Goal: Find contact information: Find contact information

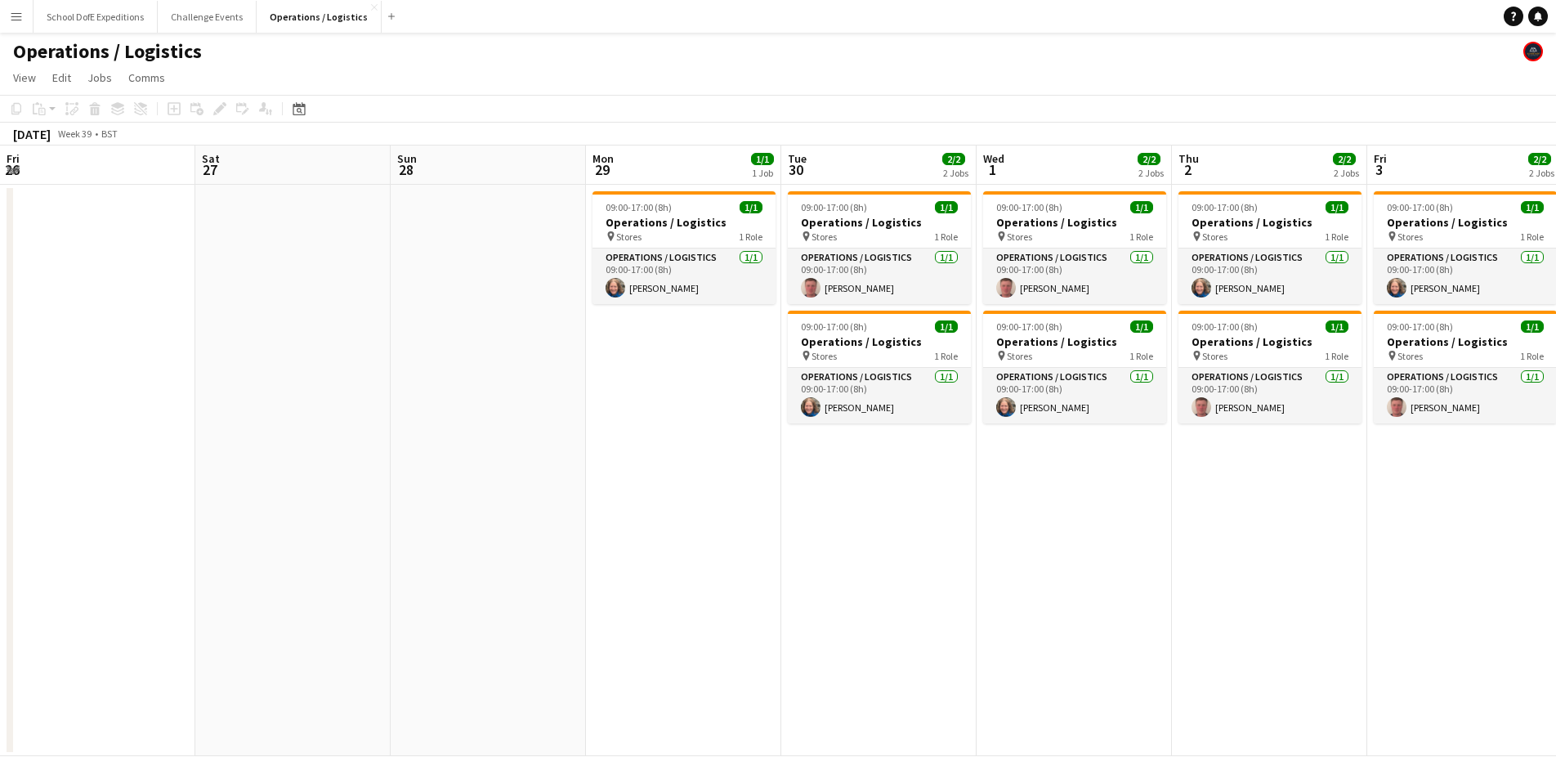
scroll to position [0, 495]
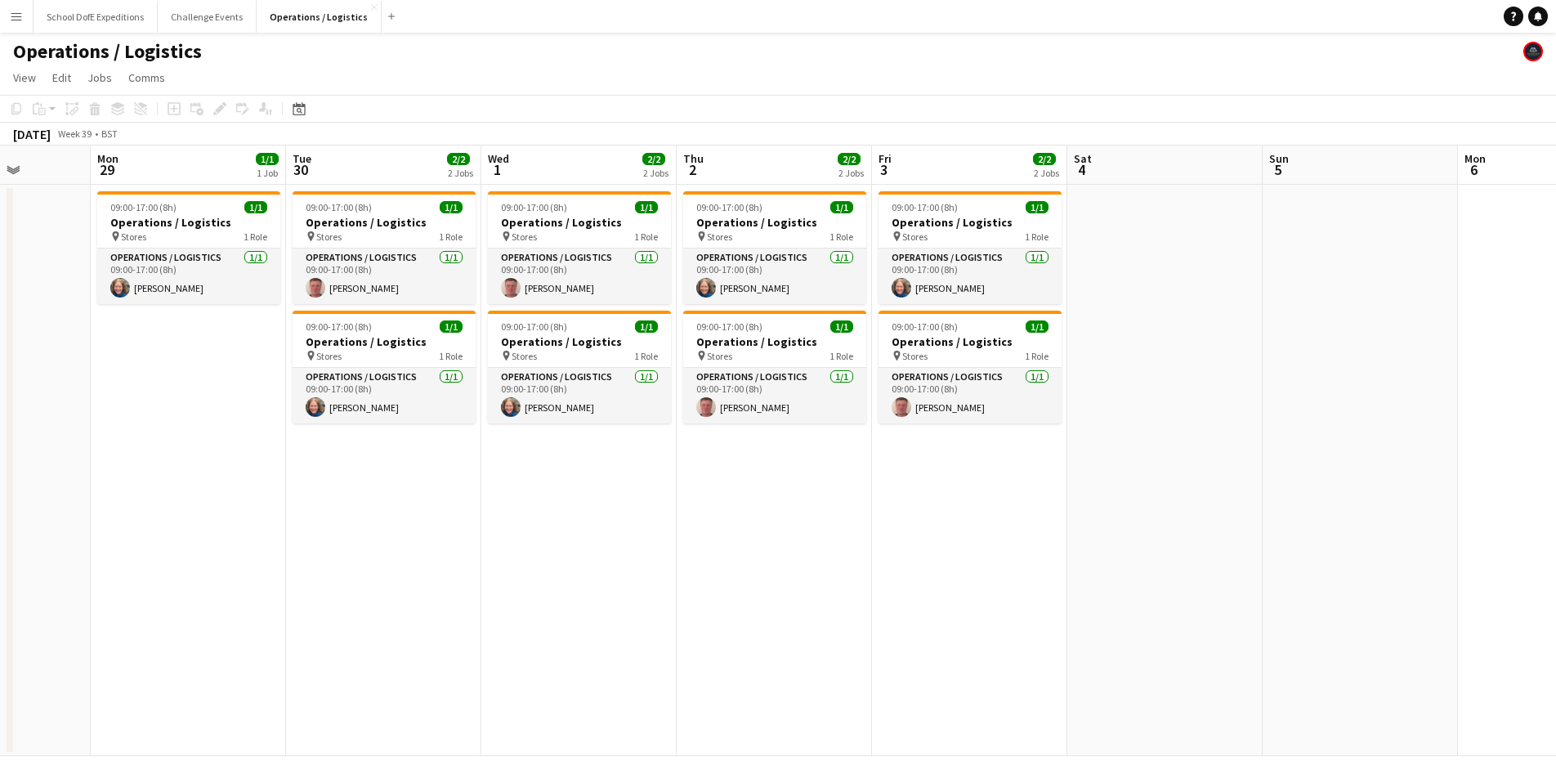
click at [14, 16] on app-icon "Menu" at bounding box center [16, 16] width 13 height 13
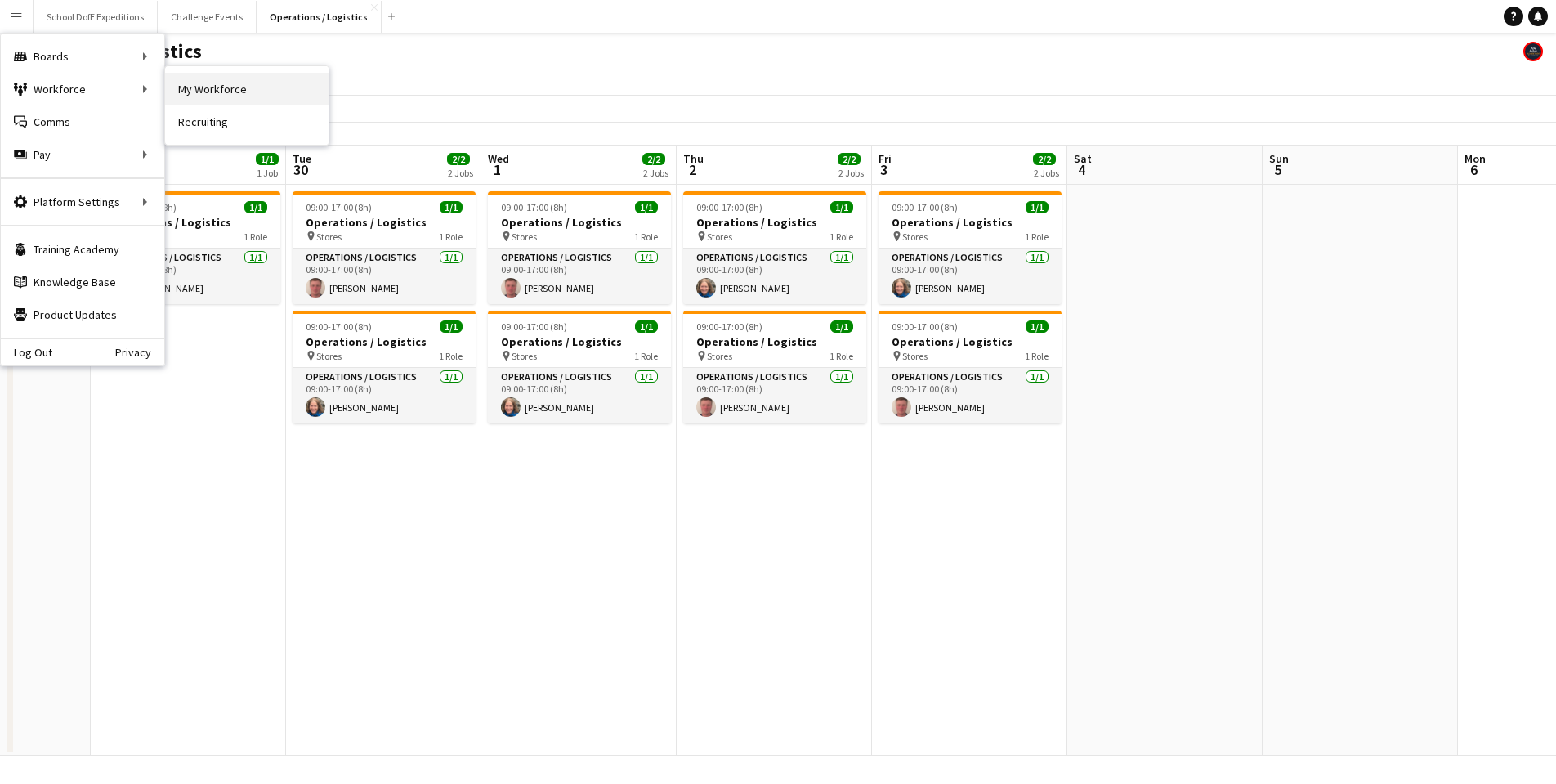
click at [225, 94] on link "My Workforce" at bounding box center [247, 90] width 163 height 33
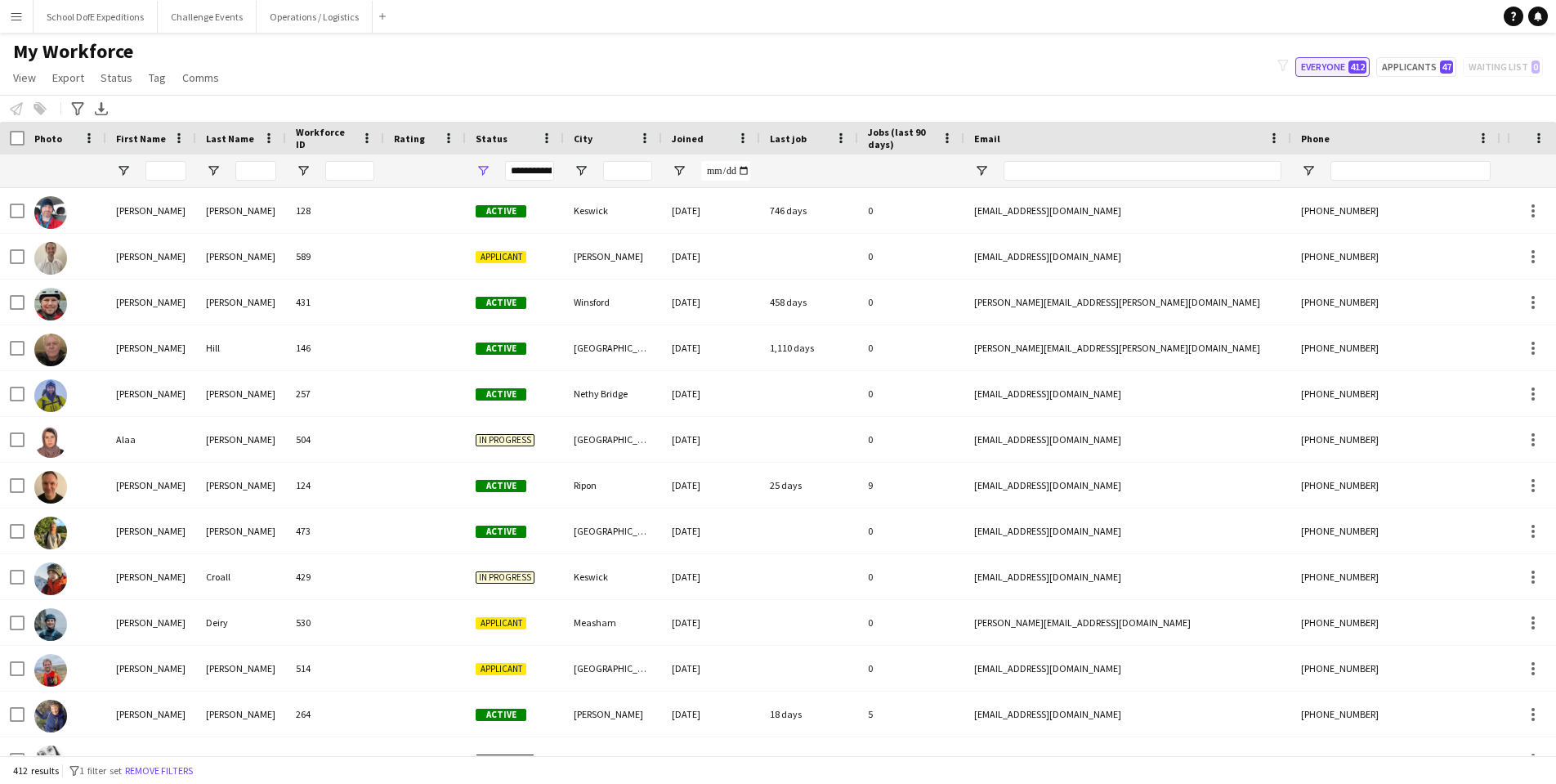
click at [1335, 68] on button "Everyone 412" at bounding box center [1333, 67] width 75 height 20
click at [253, 174] on input "Last Name Filter Input" at bounding box center [256, 170] width 41 height 20
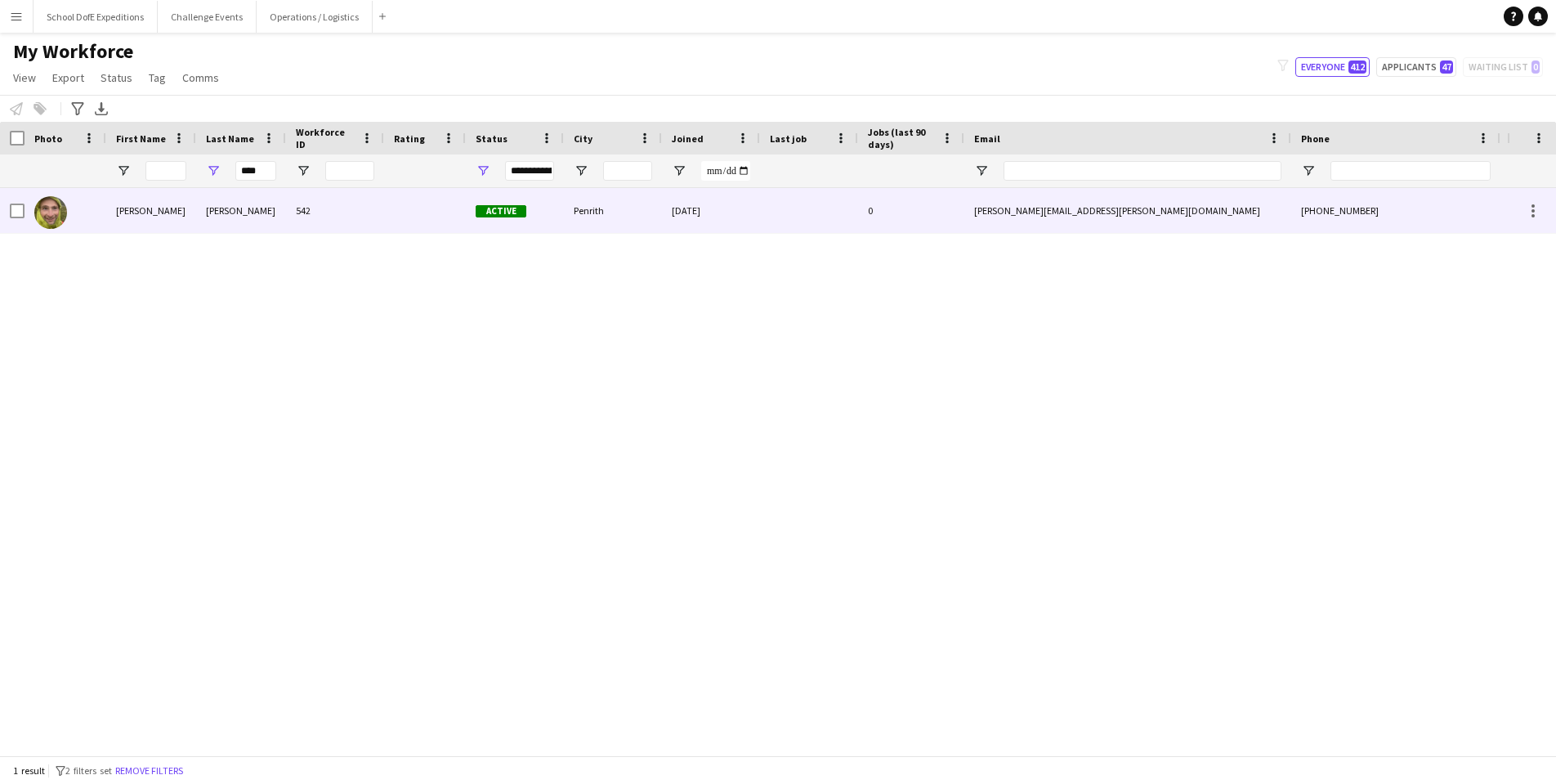
drag, startPoint x: 1104, startPoint y: 209, endPoint x: 1012, endPoint y: 215, distance: 92.2
click at [1012, 215] on div "[PERSON_NAME][EMAIL_ADDRESS][PERSON_NAME][DOMAIN_NAME]" at bounding box center [1127, 210] width 327 height 45
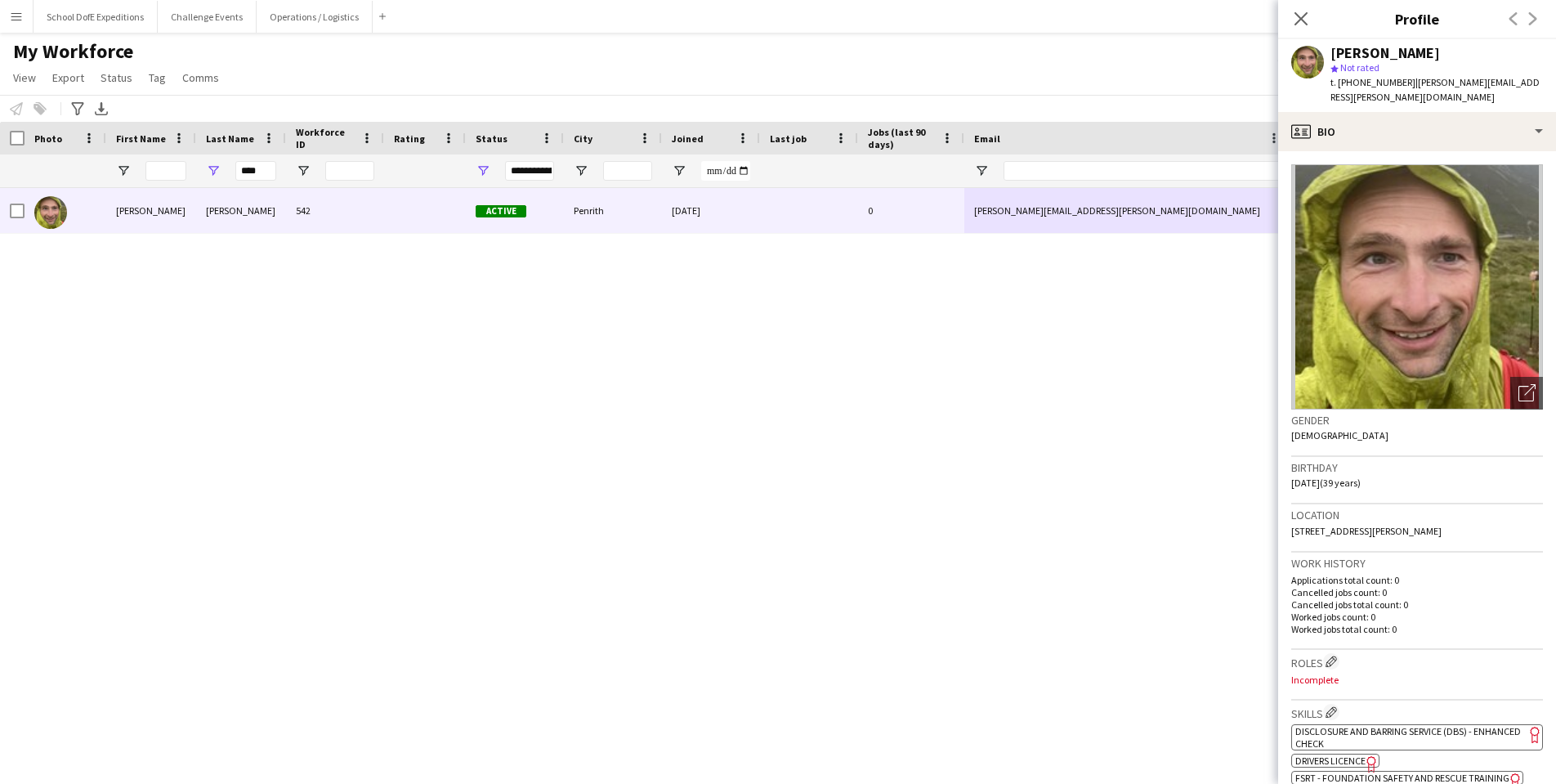
drag, startPoint x: 1522, startPoint y: 82, endPoint x: 1409, endPoint y: 83, distance: 113.0
click at [1409, 83] on div "[PERSON_NAME] star Not rated t. [PHONE_NUMBER] | [PERSON_NAME][EMAIL_ADDRESS][P…" at bounding box center [1417, 76] width 278 height 73
copy span "[PERSON_NAME][EMAIL_ADDRESS][PERSON_NAME][DOMAIN_NAME]"
click at [1305, 12] on icon "Close pop-in" at bounding box center [1300, 18] width 16 height 16
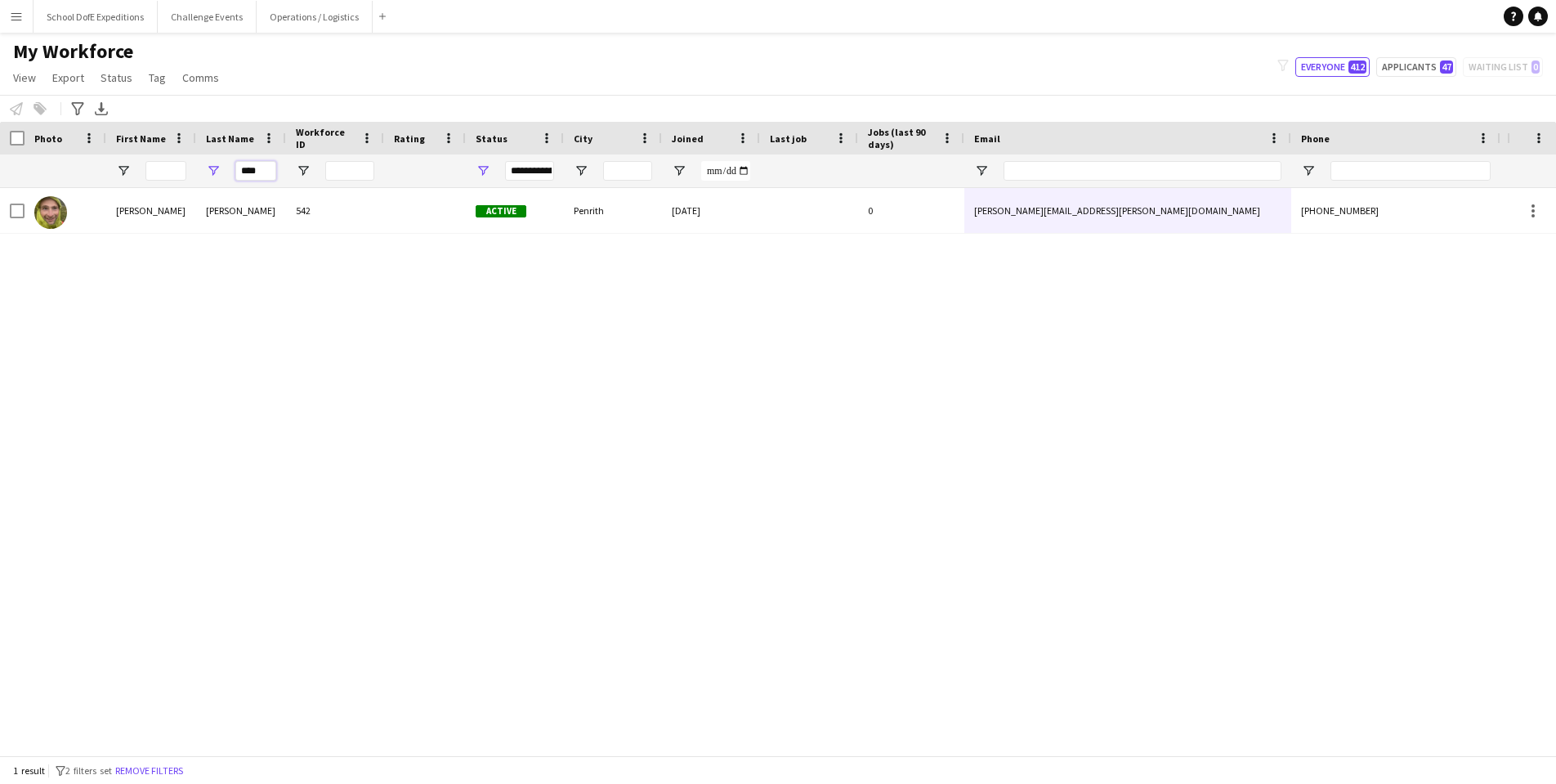
click at [247, 170] on input "****" at bounding box center [256, 170] width 41 height 20
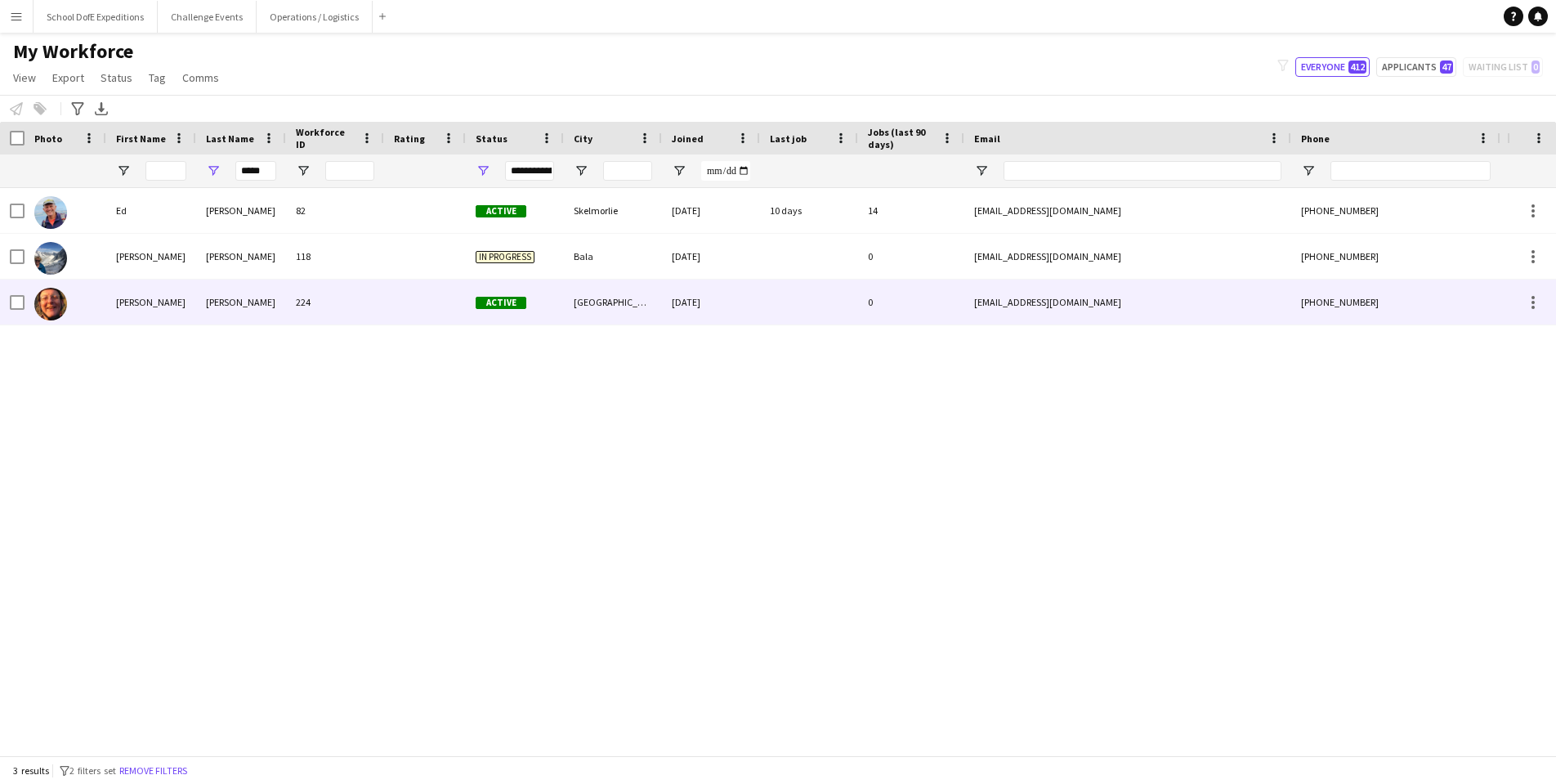
click at [209, 296] on div "[PERSON_NAME]" at bounding box center [241, 302] width 90 height 45
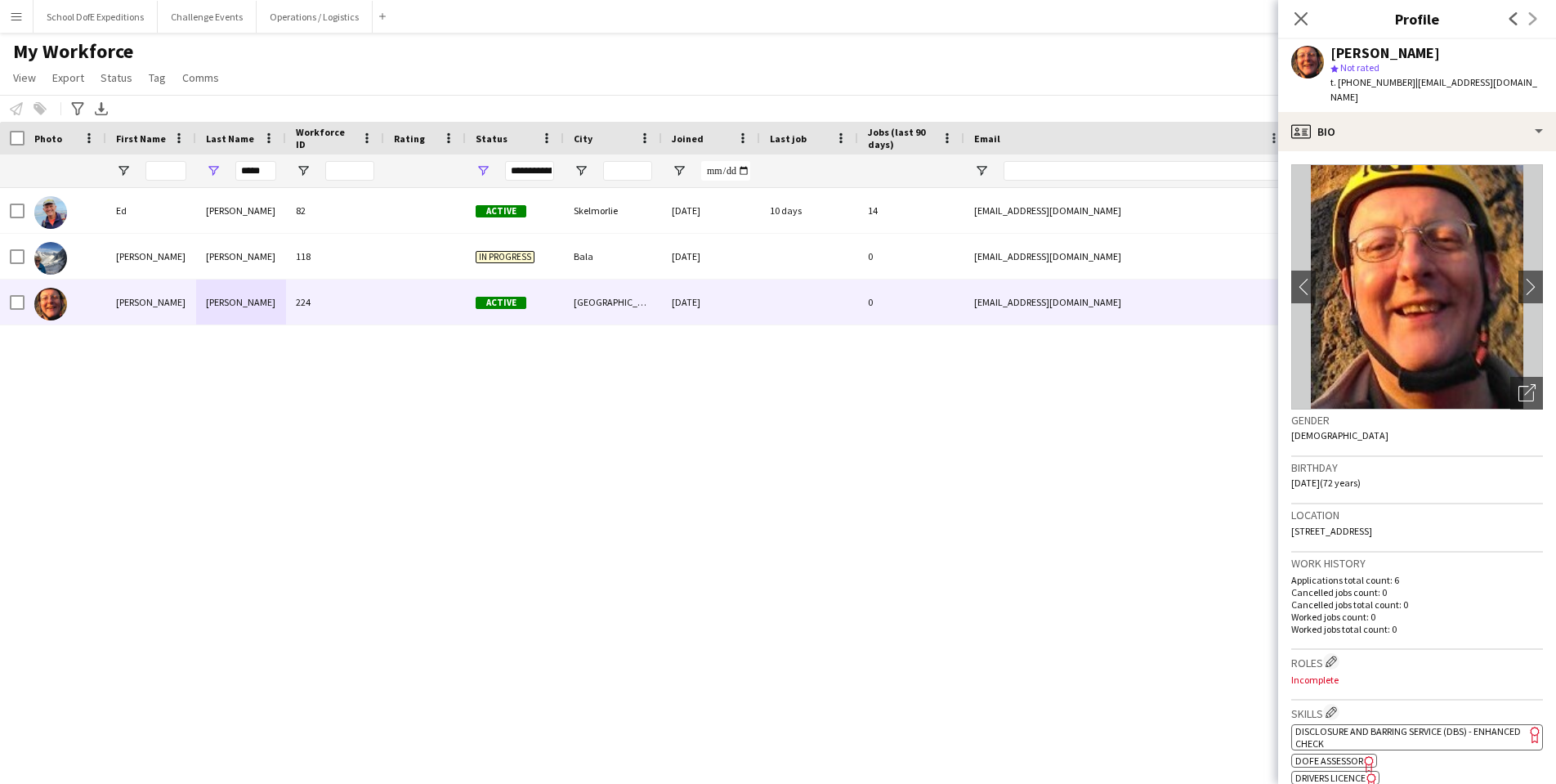
drag, startPoint x: 1530, startPoint y: 83, endPoint x: 1415, endPoint y: 85, distance: 115.0
click at [1415, 85] on div "[PERSON_NAME] star Not rated t. [PHONE_NUMBER] | [EMAIL_ADDRESS][DOMAIN_NAME]" at bounding box center [1417, 76] width 278 height 73
copy span "[EMAIL_ADDRESS][DOMAIN_NAME]"
click at [1297, 19] on icon "Close pop-in" at bounding box center [1300, 18] width 16 height 16
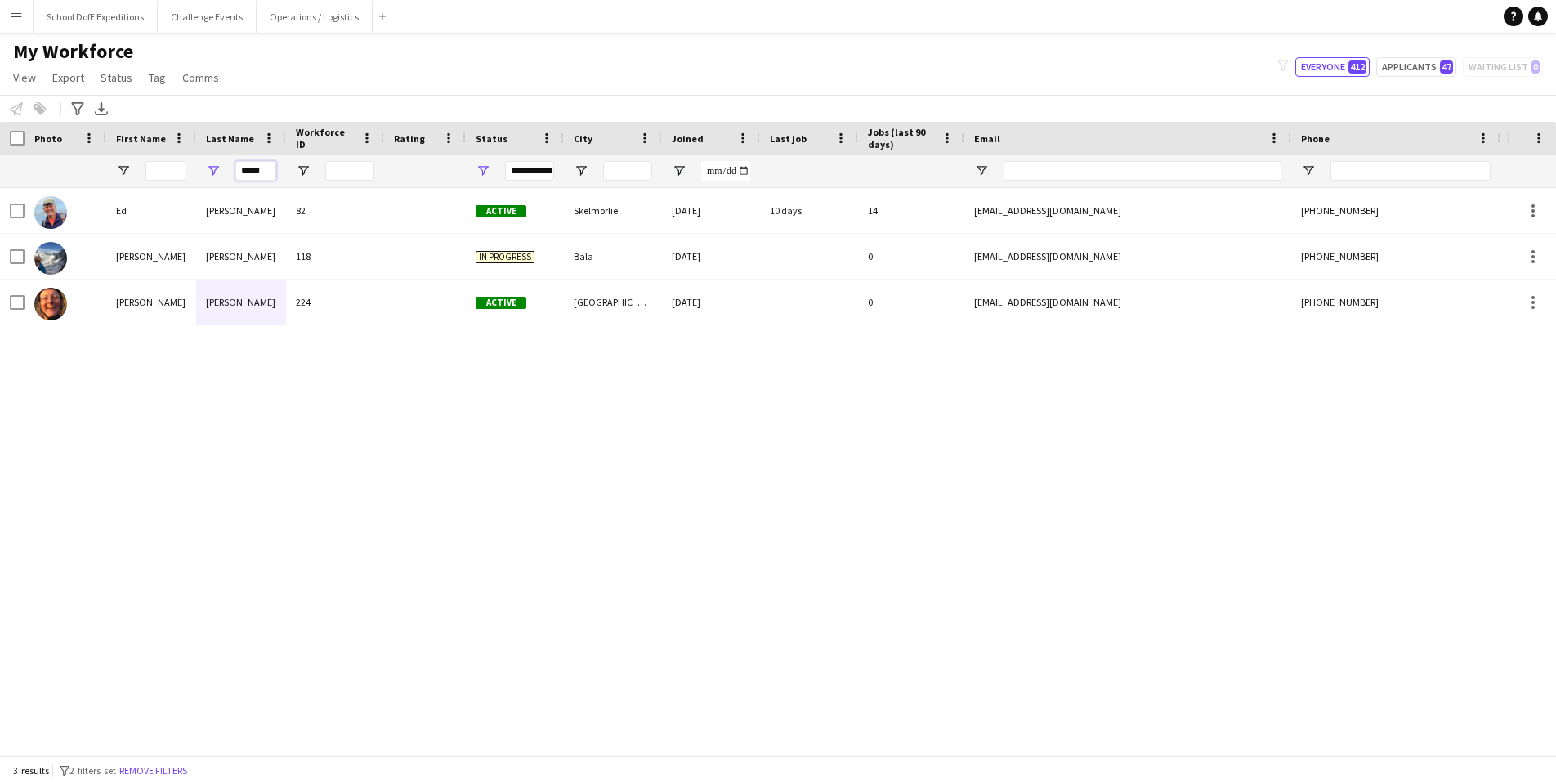
click at [254, 171] on input "*****" at bounding box center [256, 170] width 41 height 20
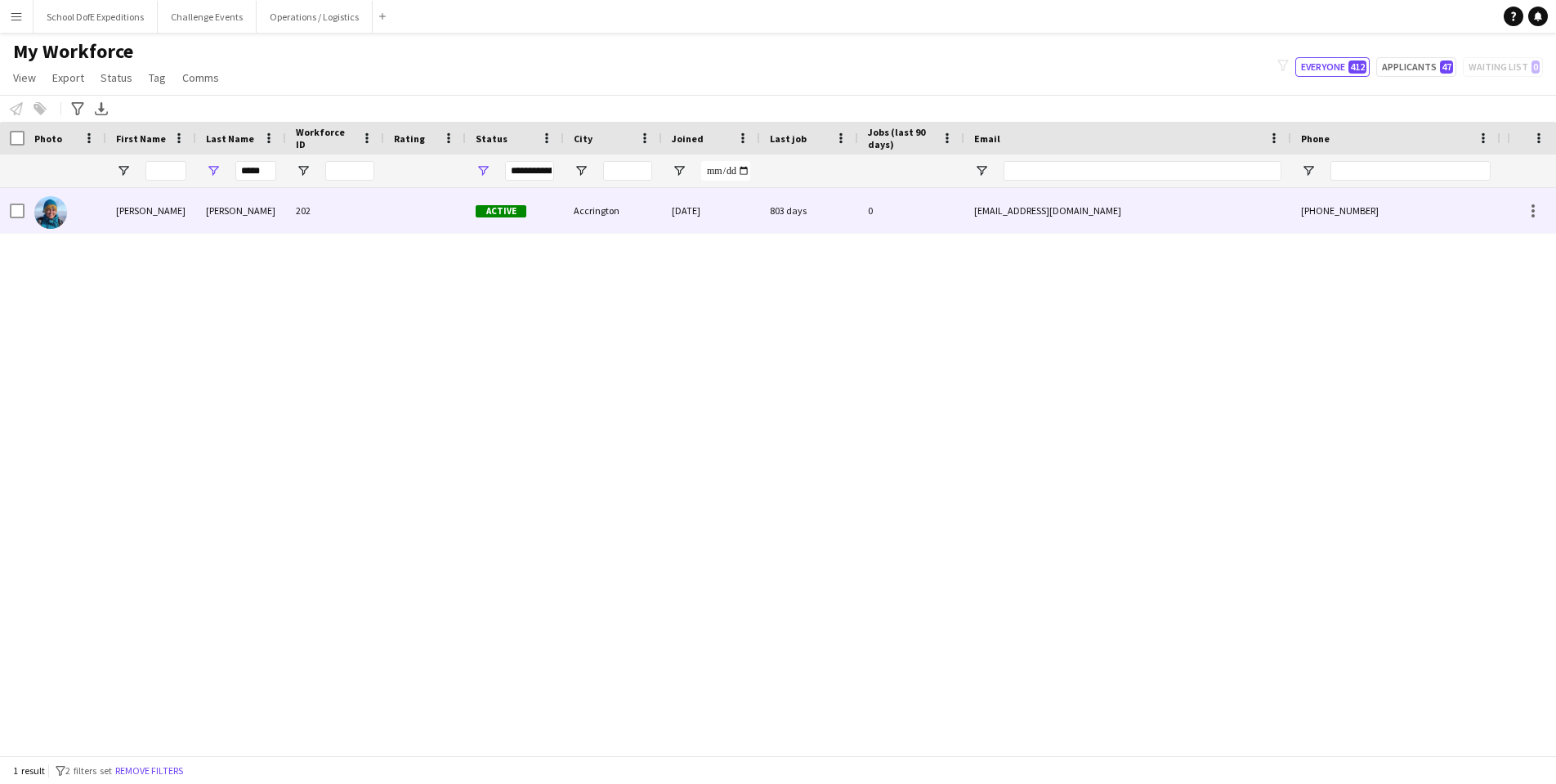
click at [203, 215] on div "[PERSON_NAME]" at bounding box center [241, 210] width 90 height 45
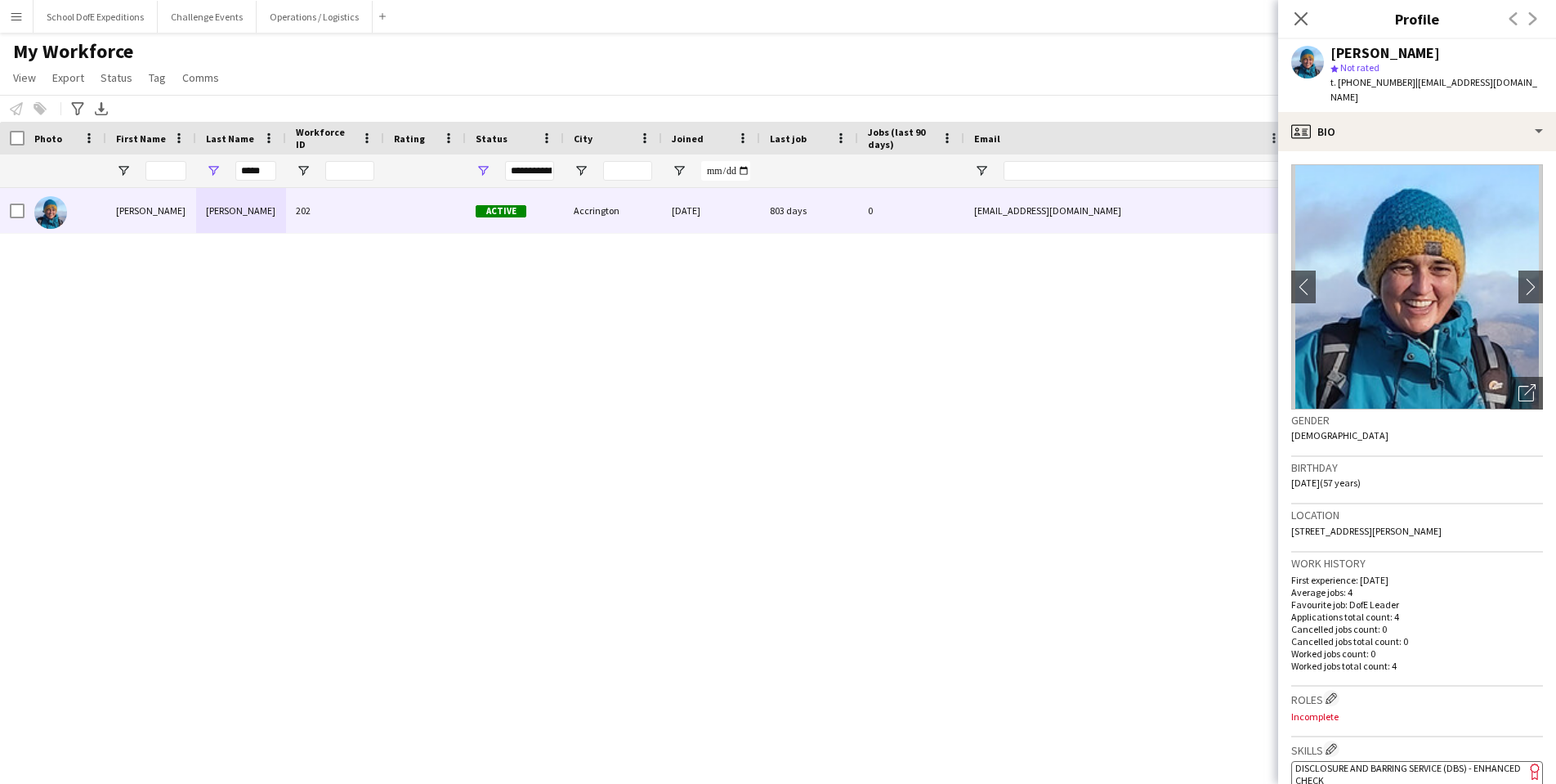
drag, startPoint x: 1541, startPoint y: 80, endPoint x: 1409, endPoint y: 83, distance: 132.0
click at [1409, 83] on div "[PERSON_NAME] star Not rated t. [PHONE_NUMBER] | [EMAIL_ADDRESS][DOMAIN_NAME]" at bounding box center [1417, 76] width 278 height 73
copy span "[EMAIL_ADDRESS][DOMAIN_NAME]"
click at [249, 170] on input "*****" at bounding box center [256, 170] width 41 height 20
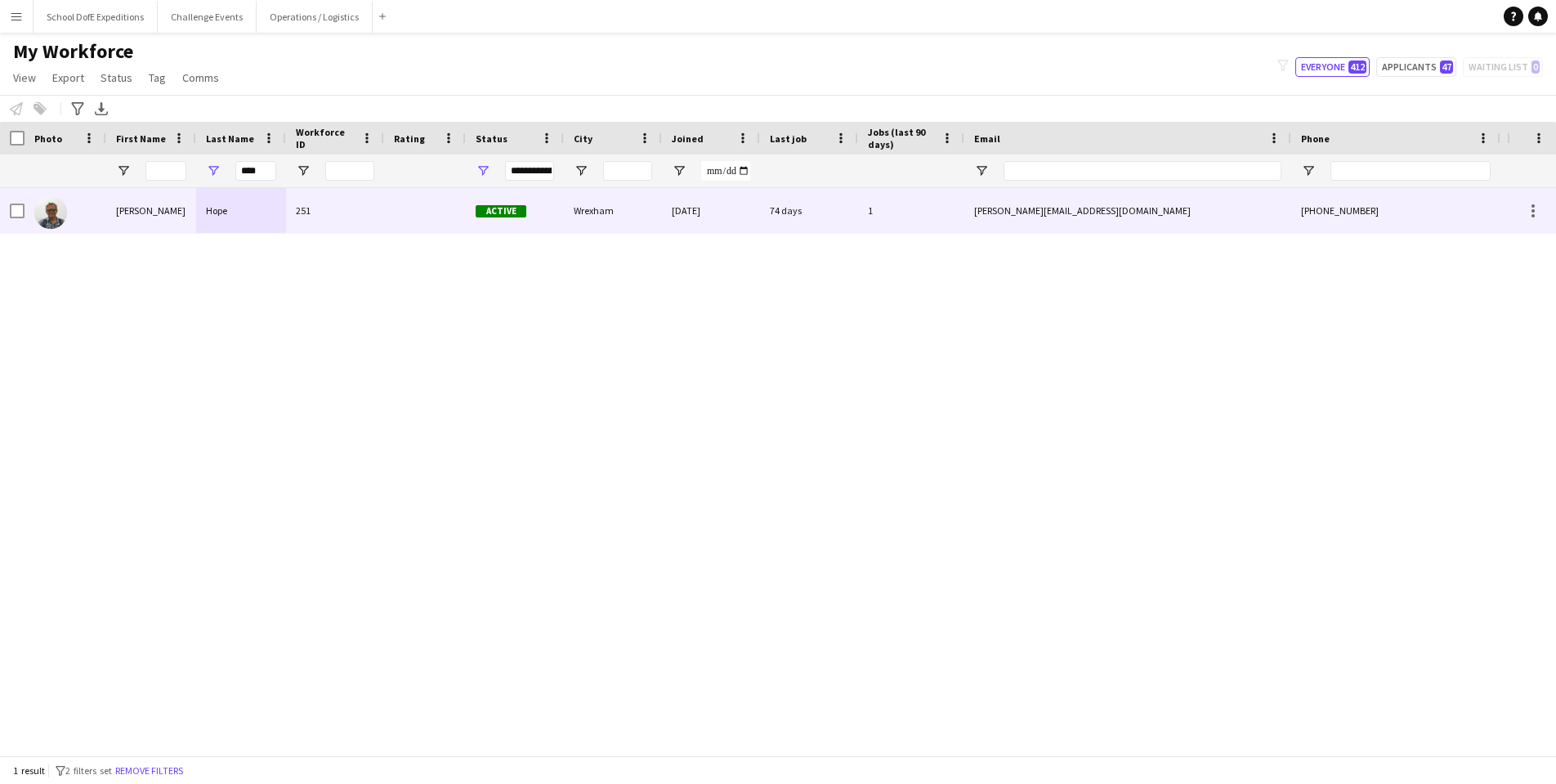
click at [921, 210] on div "1" at bounding box center [911, 210] width 106 height 45
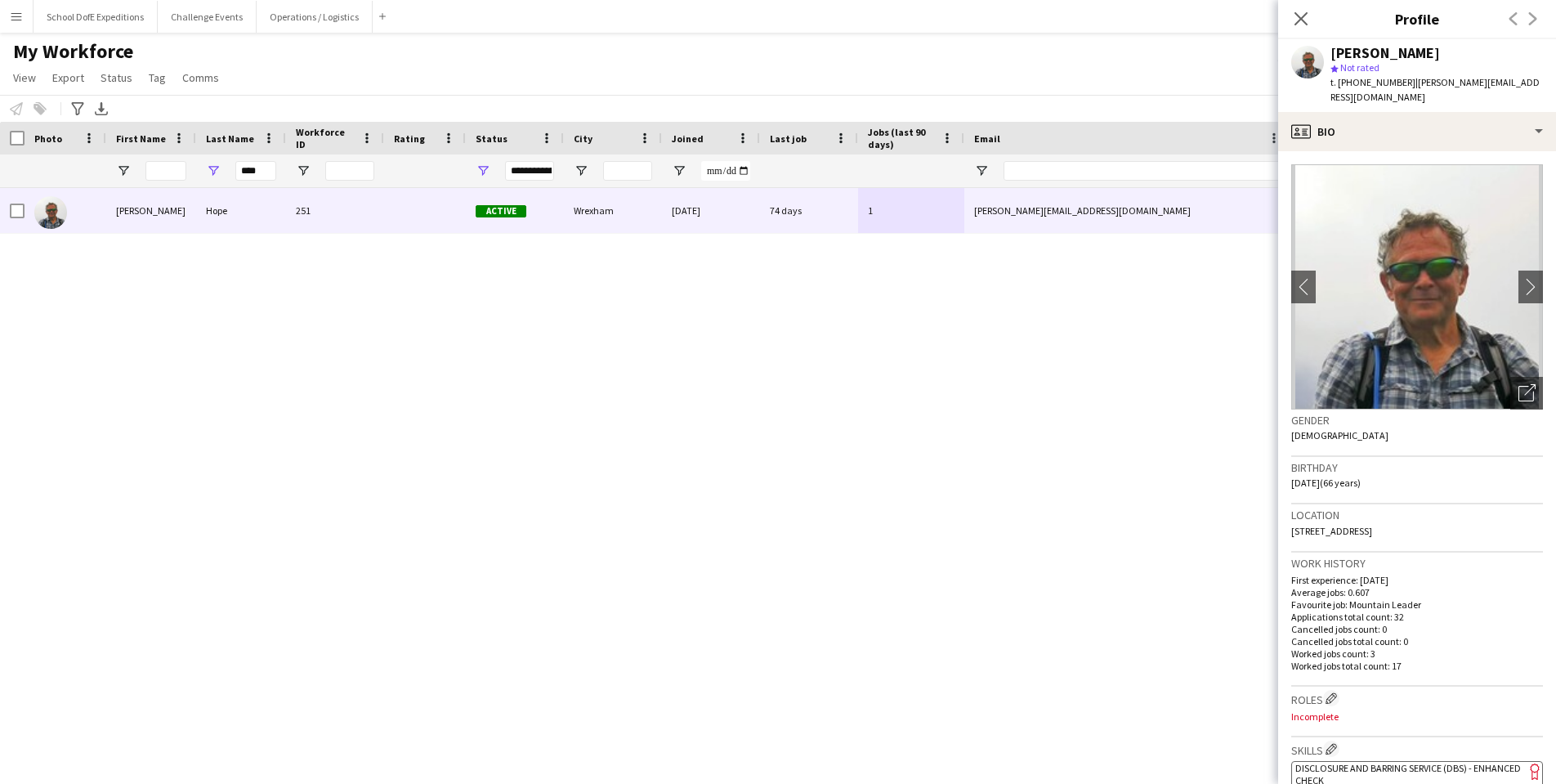
drag, startPoint x: 1515, startPoint y: 83, endPoint x: 1411, endPoint y: 80, distance: 104.0
click at [1411, 80] on div "[PERSON_NAME] star Not rated t. [PHONE_NUMBER] | [PERSON_NAME][EMAIL_ADDRESS][D…" at bounding box center [1417, 76] width 278 height 73
copy span "[PERSON_NAME][EMAIL_ADDRESS][DOMAIN_NAME]"
click at [257, 170] on input "****" at bounding box center [256, 170] width 41 height 20
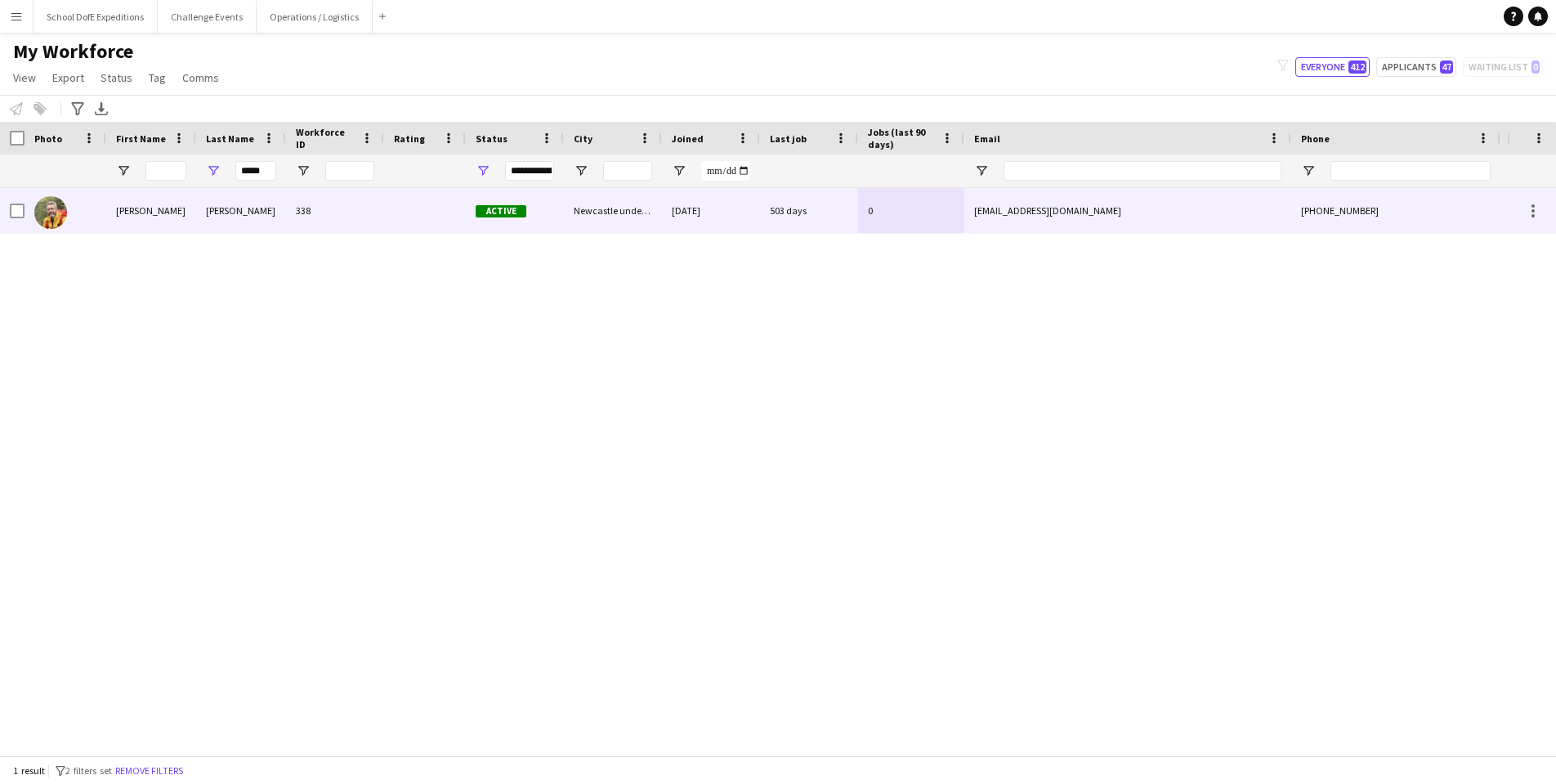
click at [227, 207] on div "[PERSON_NAME]" at bounding box center [241, 210] width 90 height 45
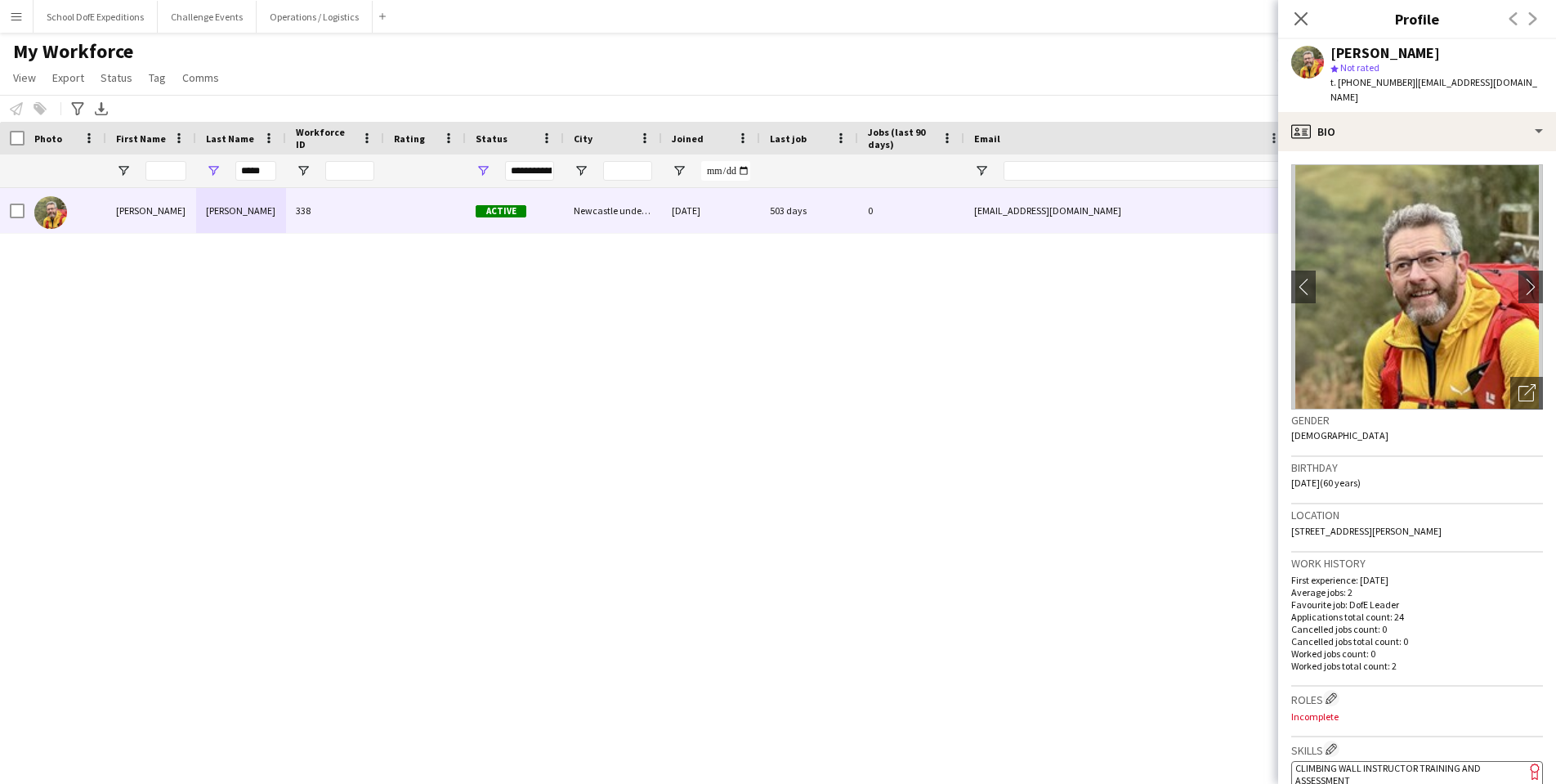
drag, startPoint x: 1541, startPoint y: 80, endPoint x: 1414, endPoint y: 82, distance: 127.0
click at [1414, 82] on div "[PERSON_NAME] star Not rated t. [PHONE_NUMBER] | [EMAIL_ADDRESS][DOMAIN_NAME]" at bounding box center [1417, 76] width 278 height 73
copy span "[EMAIL_ADDRESS][DOMAIN_NAME]"
click at [253, 171] on input "*****" at bounding box center [256, 170] width 41 height 20
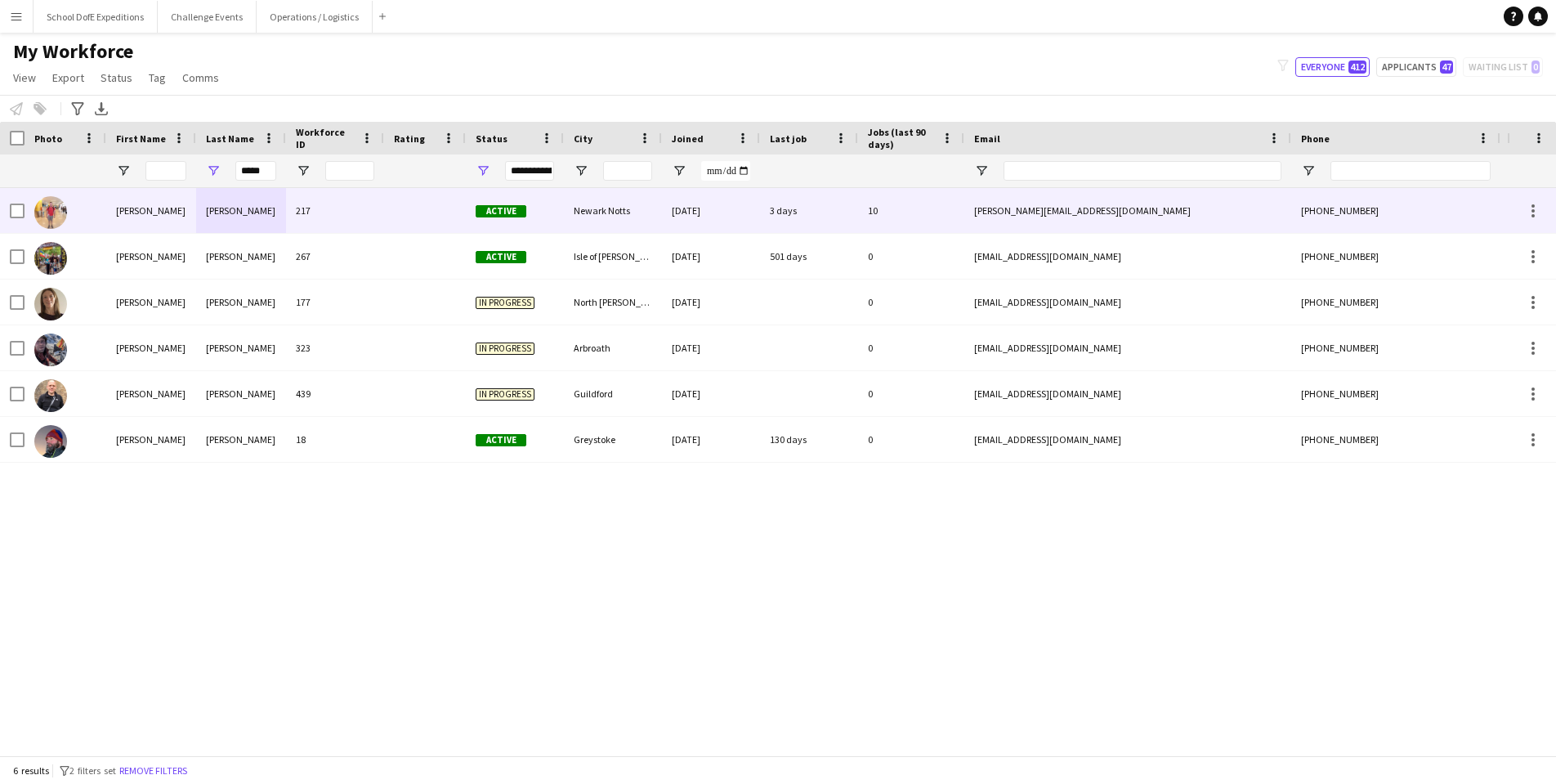
click at [219, 213] on div "[PERSON_NAME]" at bounding box center [241, 210] width 90 height 45
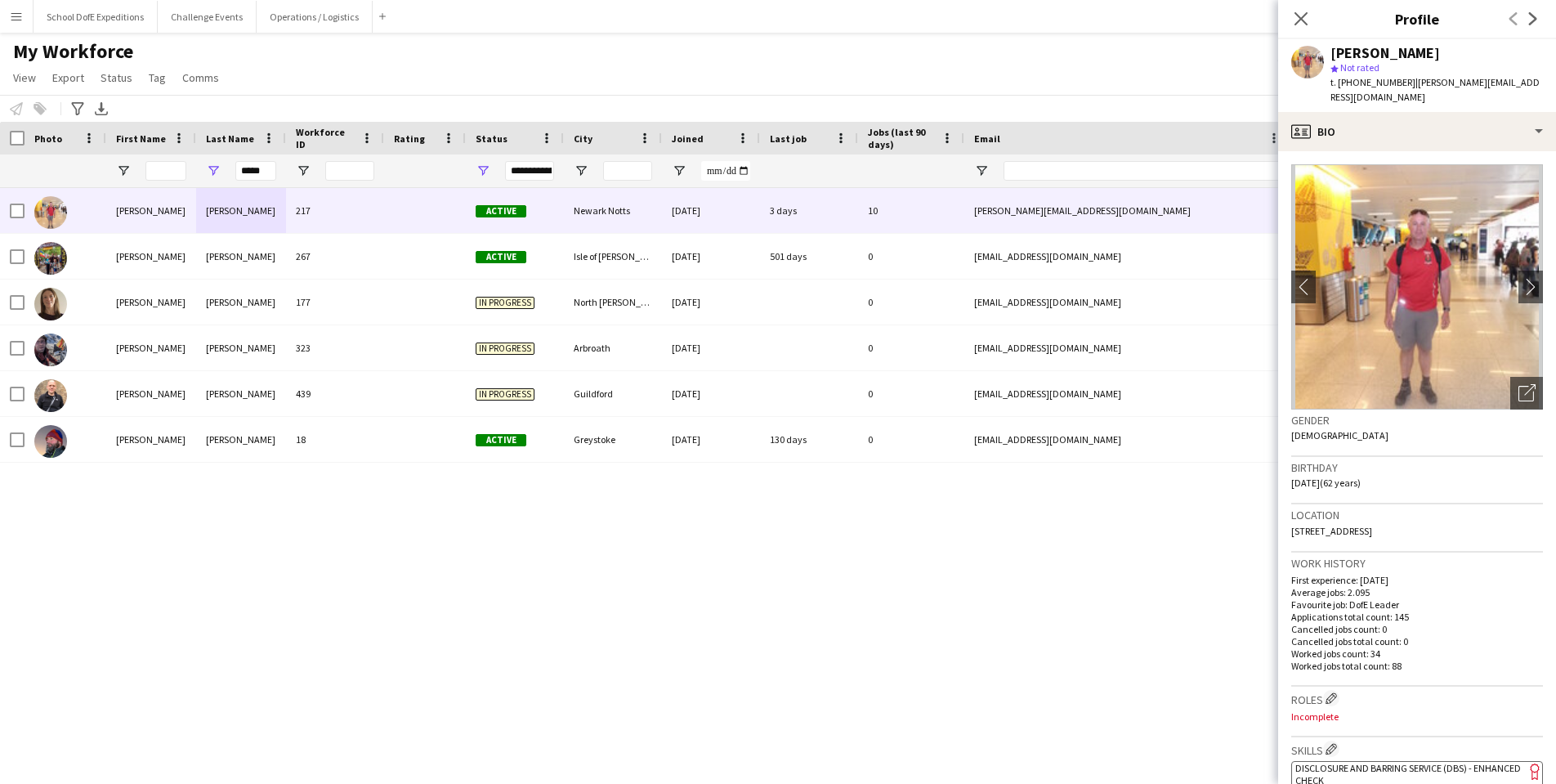
drag, startPoint x: 1537, startPoint y: 83, endPoint x: 1410, endPoint y: 85, distance: 127.0
click at [1410, 85] on div "[PERSON_NAME] star Not rated t. [PHONE_NUMBER] | [PERSON_NAME][EMAIL_ADDRESS][D…" at bounding box center [1417, 76] width 278 height 73
copy span "[PERSON_NAME][EMAIL_ADDRESS][DOMAIN_NAME]"
click at [1299, 21] on icon at bounding box center [1300, 18] width 16 height 16
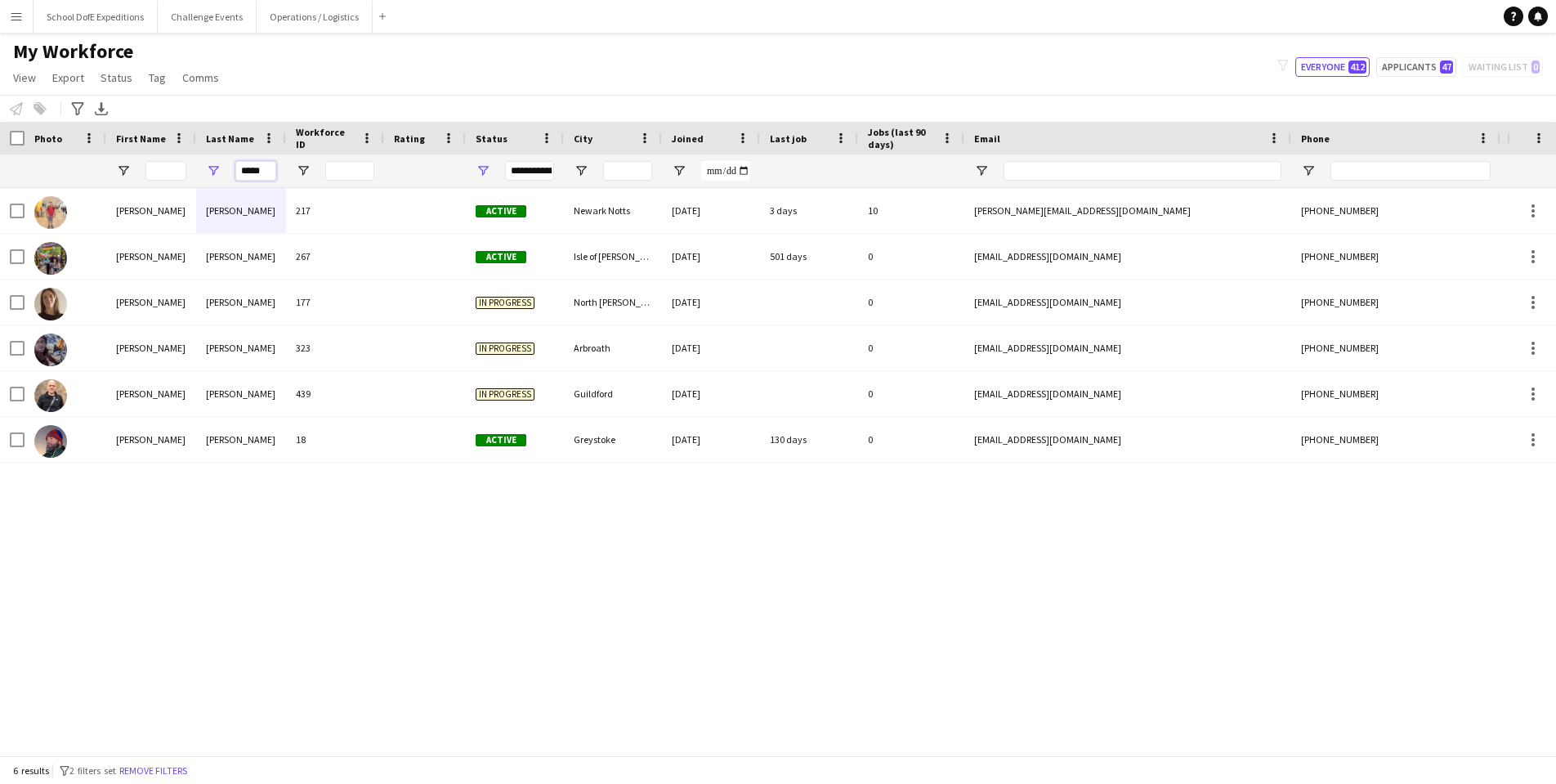
click at [253, 173] on input "*****" at bounding box center [256, 170] width 41 height 20
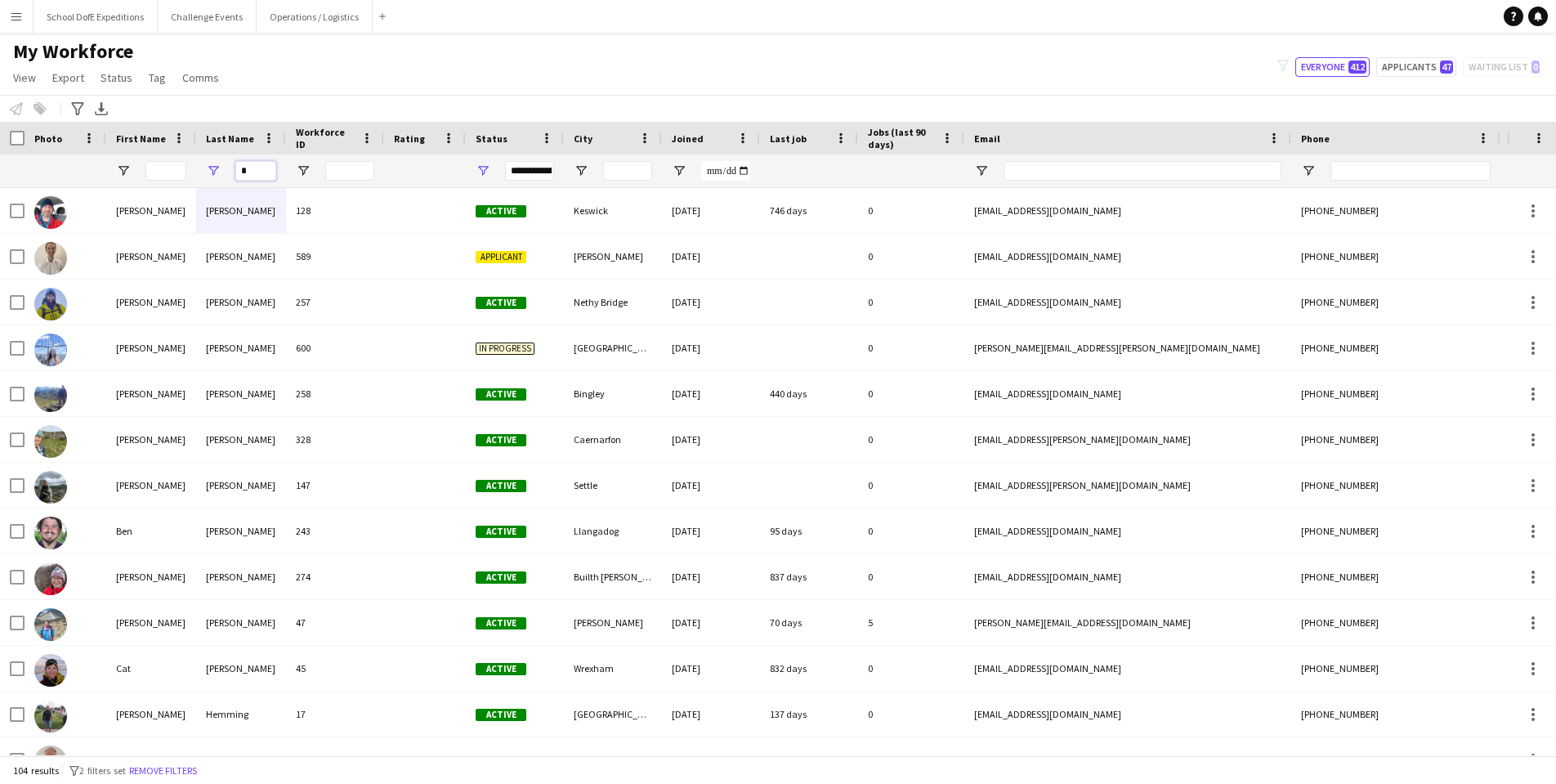
type input "*"
click at [170, 173] on input "First Name Filter Input" at bounding box center [165, 170] width 41 height 20
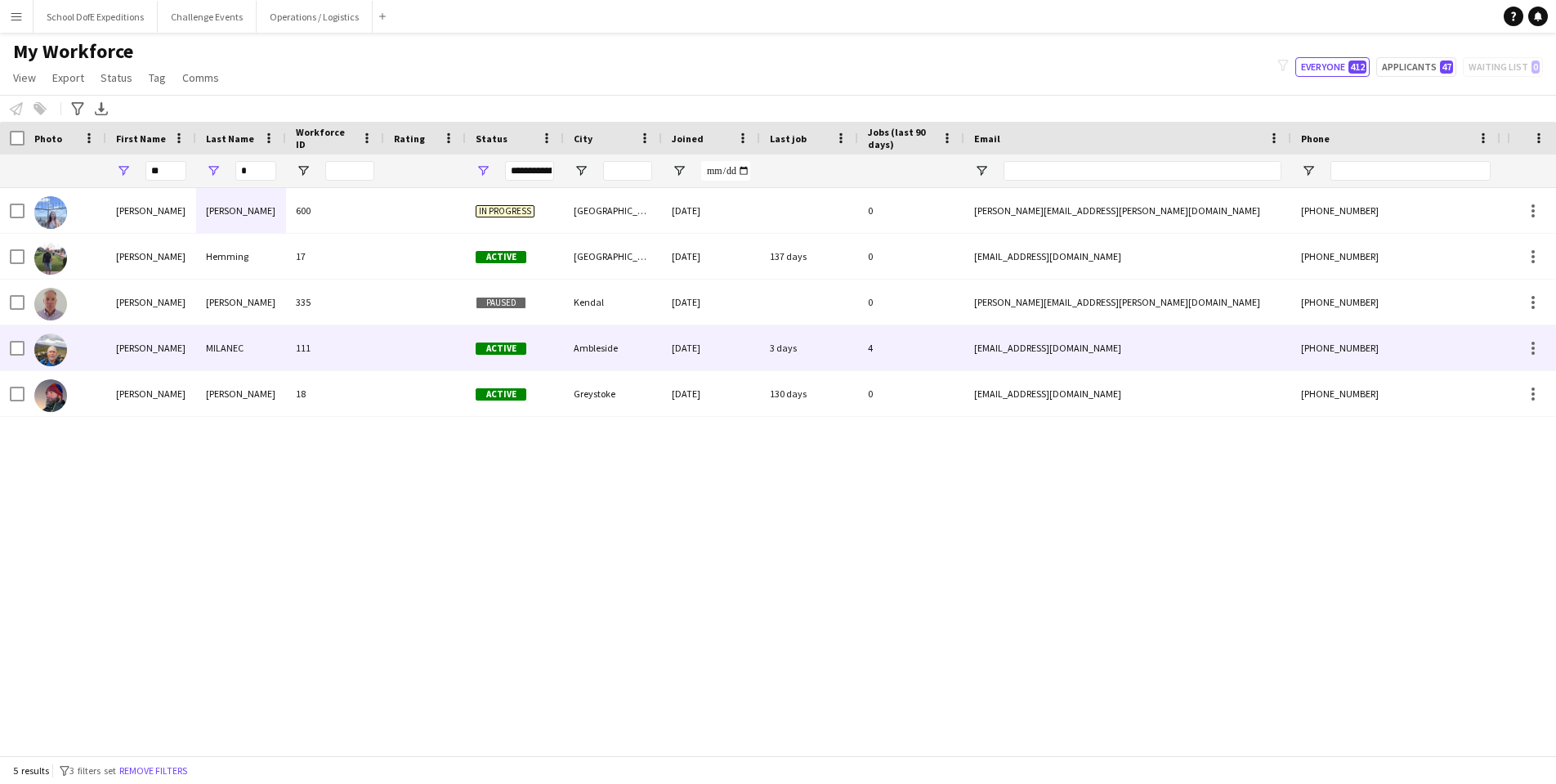
click at [130, 348] on div "[PERSON_NAME]" at bounding box center [150, 348] width 90 height 45
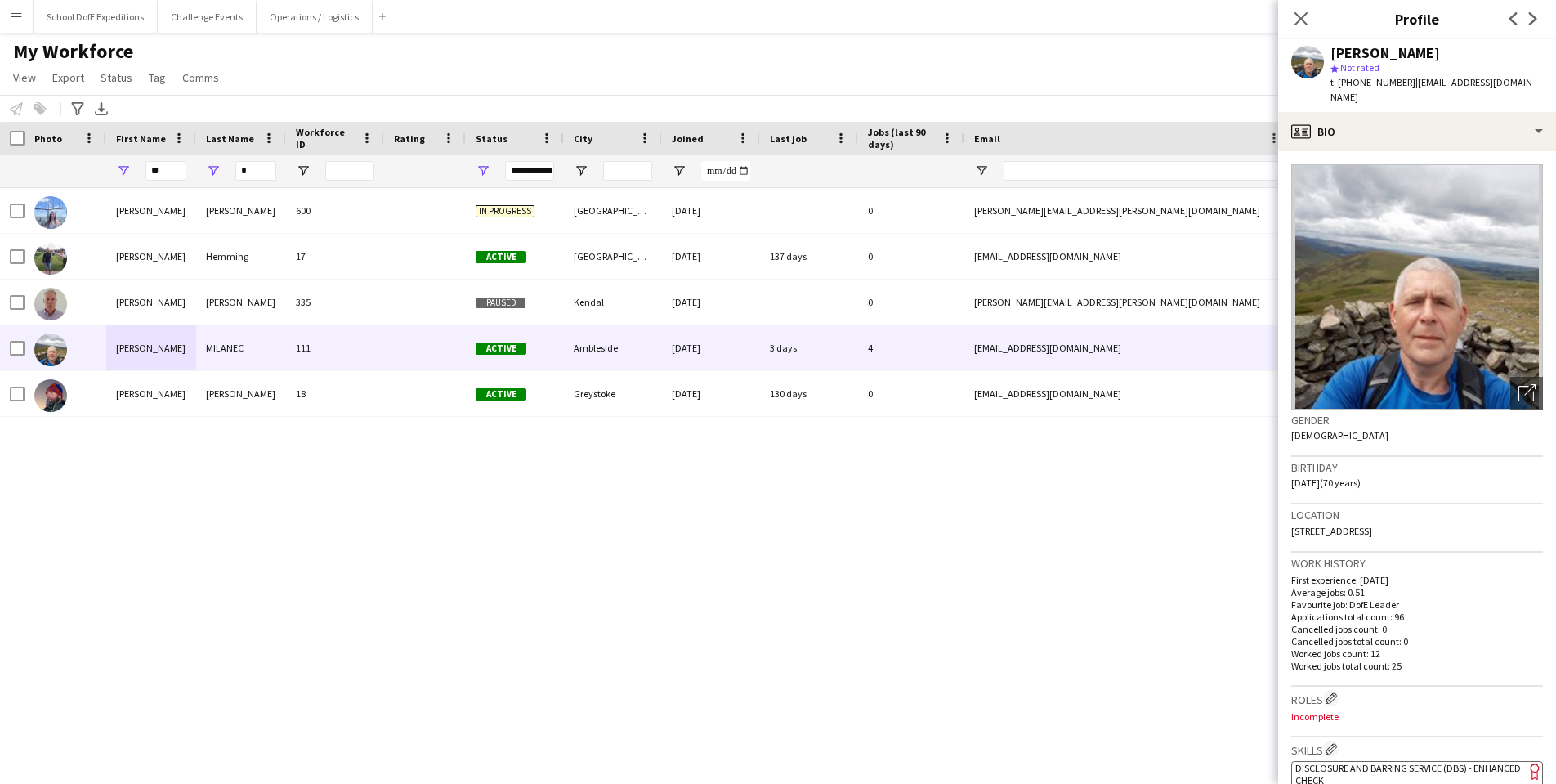
drag, startPoint x: 1520, startPoint y: 86, endPoint x: 1414, endPoint y: 82, distance: 106.1
click at [1414, 82] on div "[PERSON_NAME] star Not rated t. [PHONE_NUMBER] | [EMAIL_ADDRESS][DOMAIN_NAME]" at bounding box center [1417, 76] width 278 height 73
copy span "[EMAIL_ADDRESS][DOMAIN_NAME]"
click at [172, 171] on input "**" at bounding box center [165, 170] width 41 height 20
type input "*"
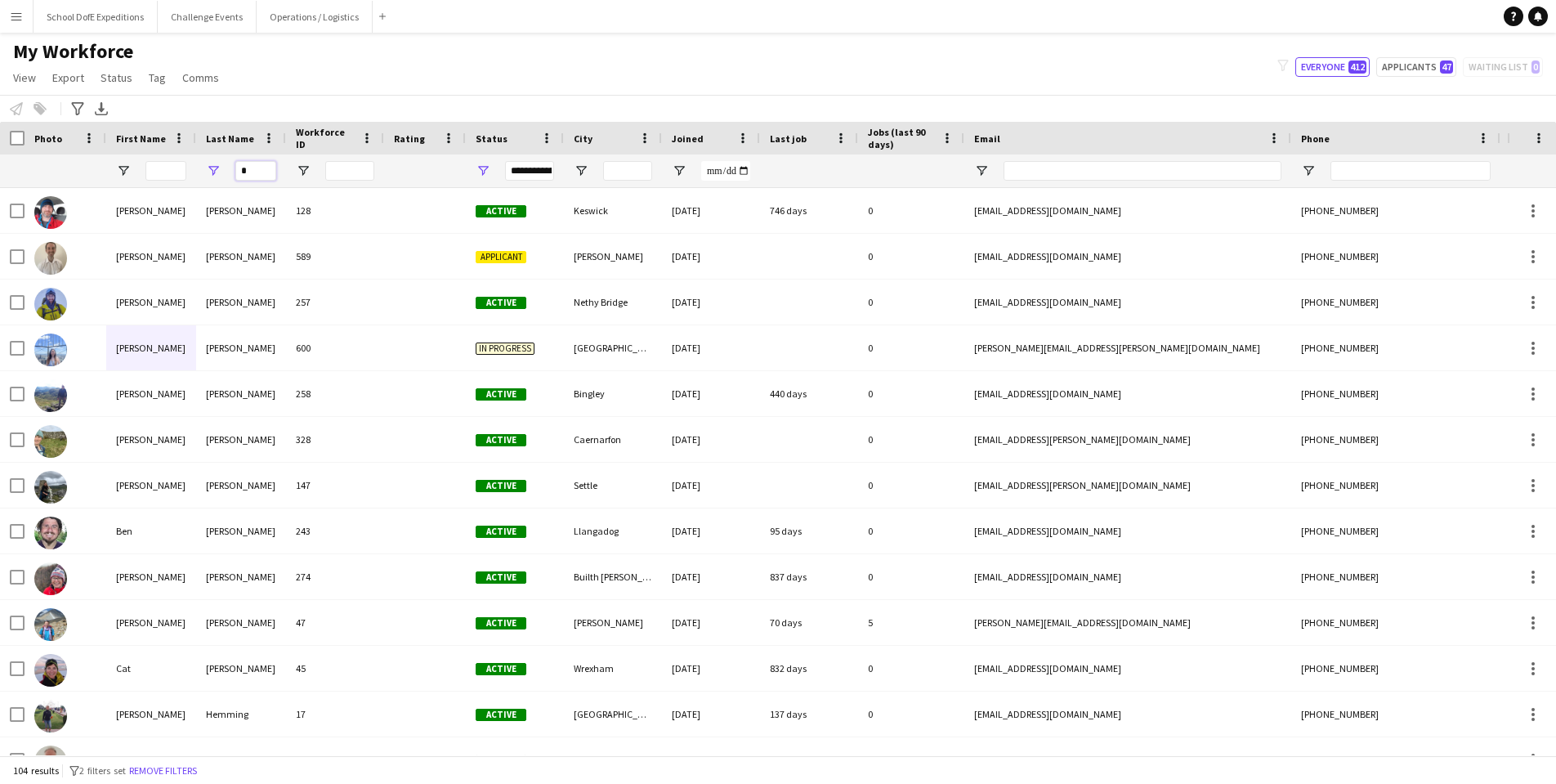
click at [256, 171] on input "*" at bounding box center [256, 170] width 41 height 20
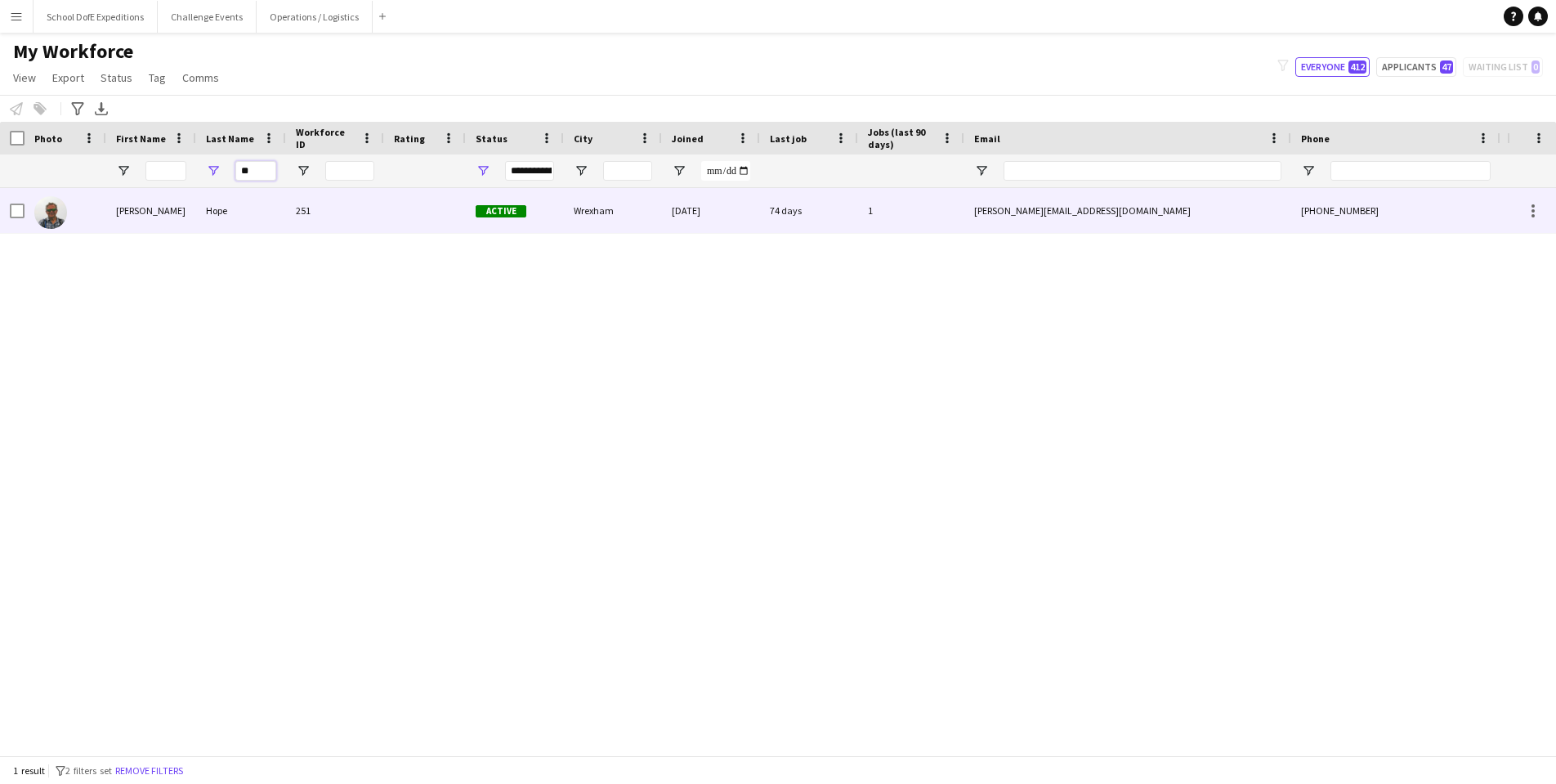
type input "*"
